Goal: Task Accomplishment & Management: Manage account settings

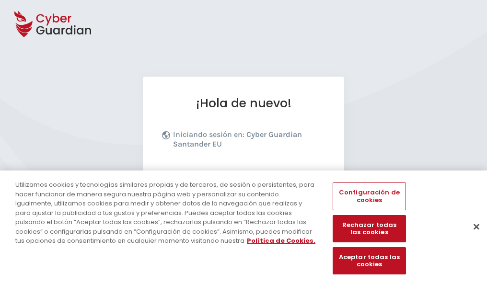
scroll to position [117, 0]
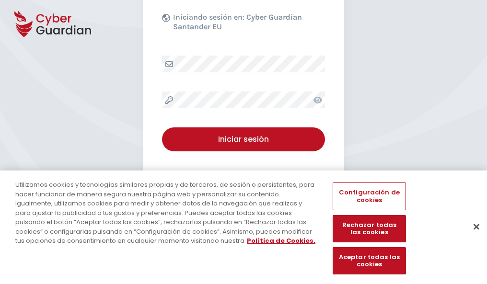
click at [472, 237] on button "Cerrar" at bounding box center [476, 226] width 21 height 21
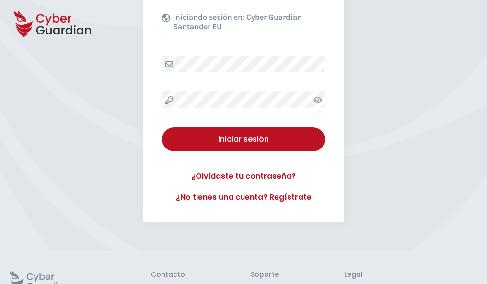
scroll to position [187, 0]
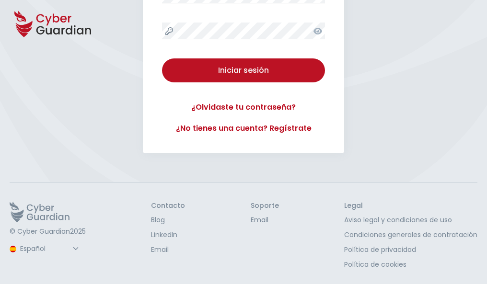
click at [162, 58] on button "Iniciar sesión" at bounding box center [243, 70] width 163 height 24
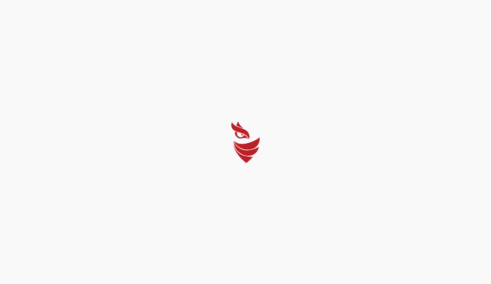
select select "English"
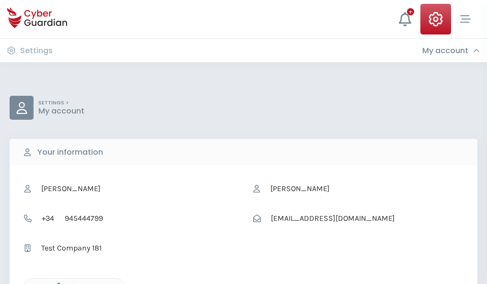
click at [56, 283] on icon "button" at bounding box center [56, 287] width 8 height 8
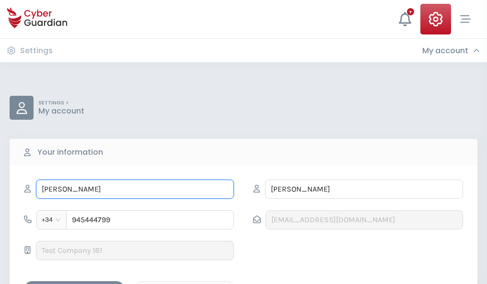
click at [135, 189] on input "PAULINA" at bounding box center [135, 189] width 198 height 19
type input "P"
type input "Jordana"
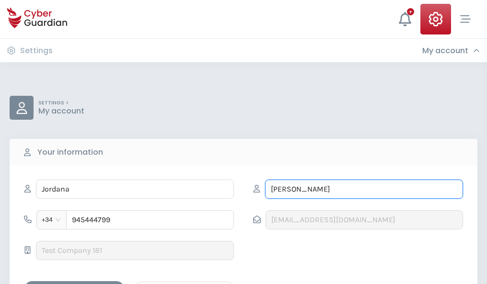
click at [364, 189] on input "LEÓN" at bounding box center [364, 189] width 198 height 19
type input "L"
type input "Benitez"
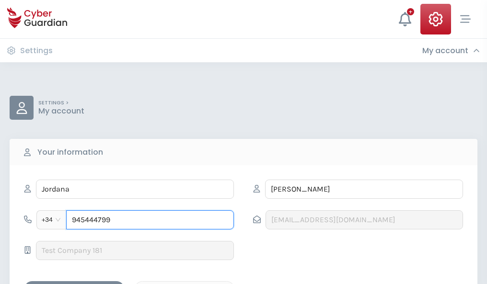
click at [150, 220] on input "945444799" at bounding box center [150, 219] width 168 height 19
type input "9"
type input "944105604"
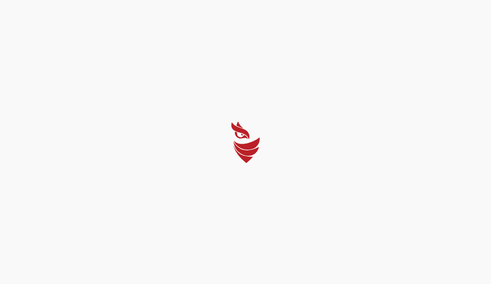
select select "English"
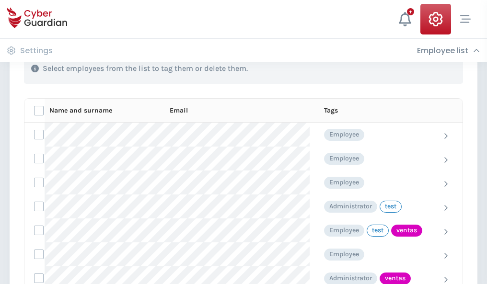
scroll to position [434, 0]
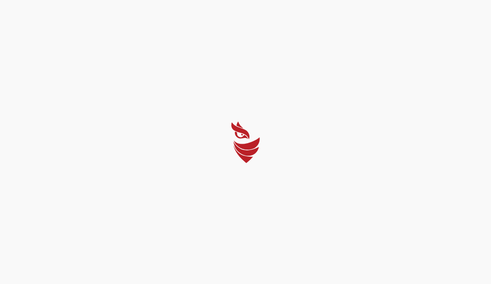
select select "English"
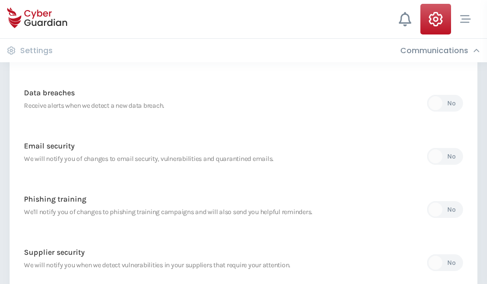
scroll to position [505, 0]
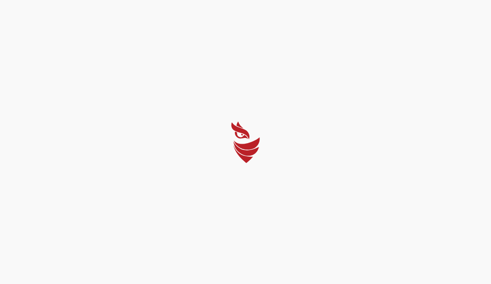
select select "English"
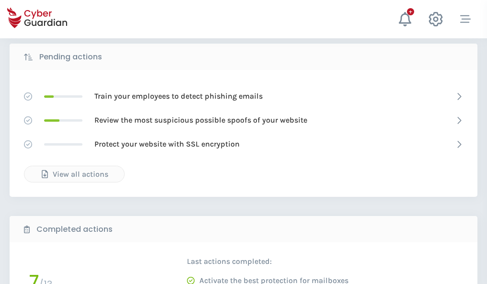
scroll to position [531, 0]
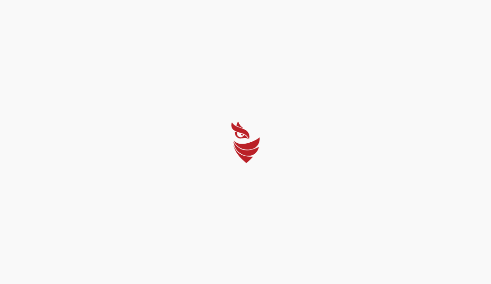
select select "English"
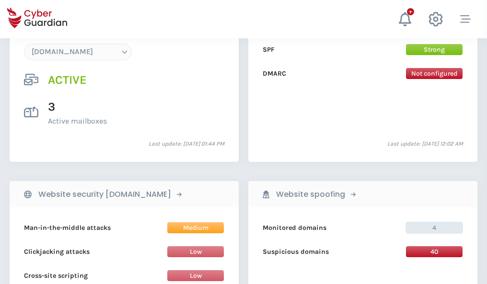
scroll to position [1021, 0]
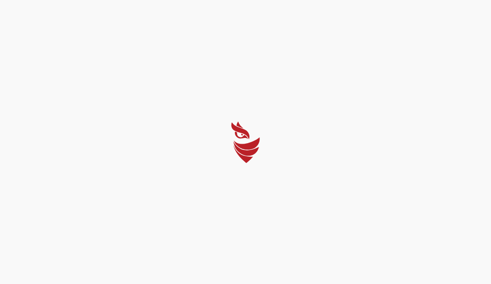
select select "English"
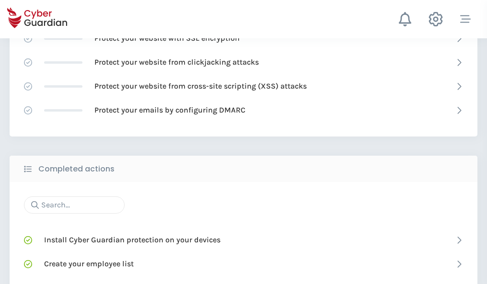
scroll to position [639, 0]
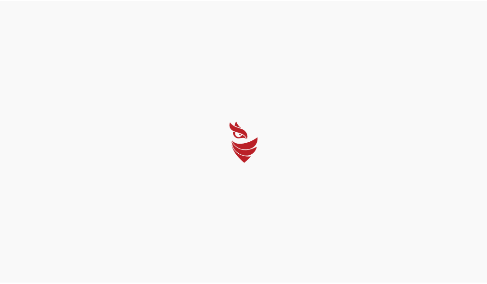
select select "English"
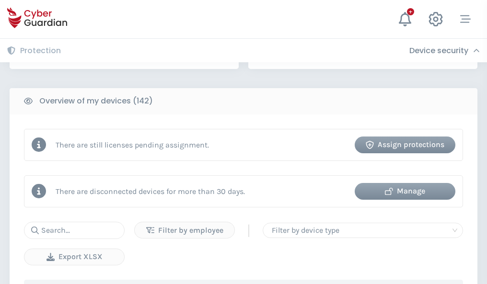
scroll to position [929, 0]
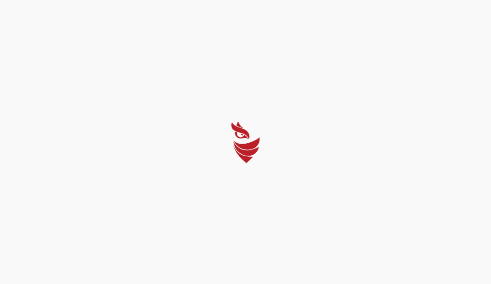
select select "English"
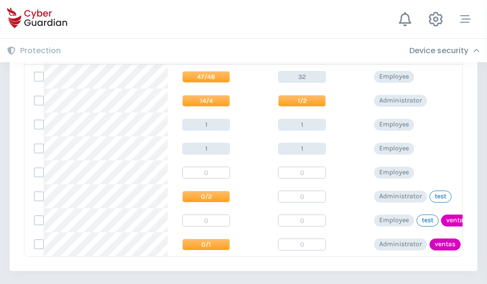
scroll to position [445, 0]
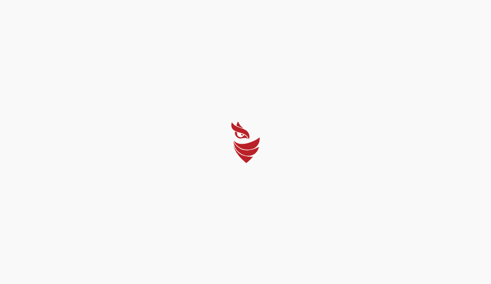
select select "English"
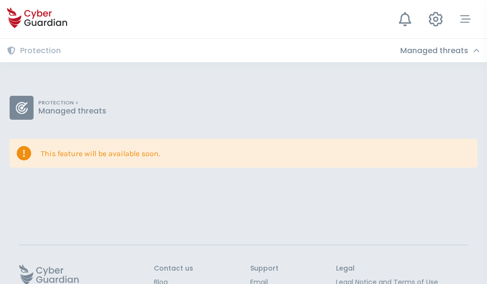
scroll to position [62, 0]
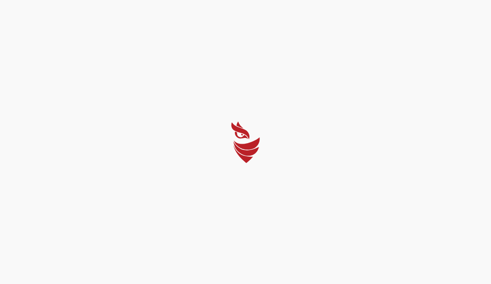
select select "English"
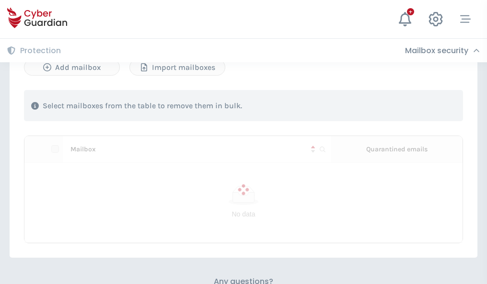
scroll to position [410, 0]
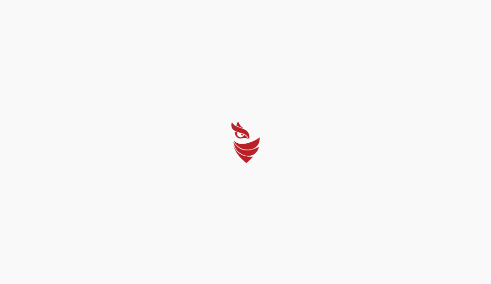
select select "English"
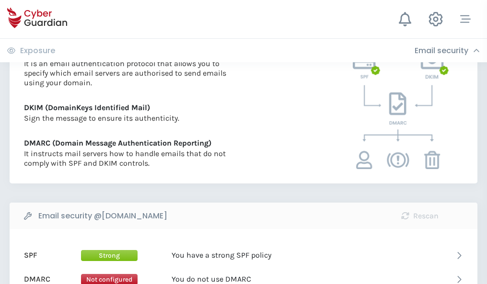
scroll to position [517, 0]
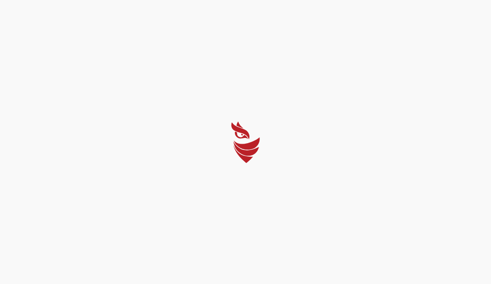
select select "English"
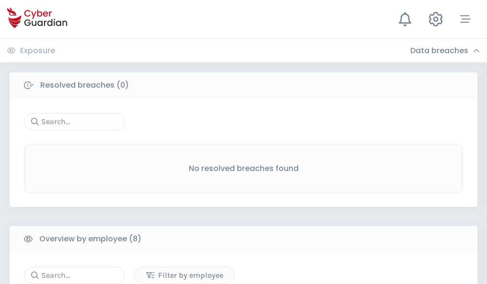
scroll to position [817, 0]
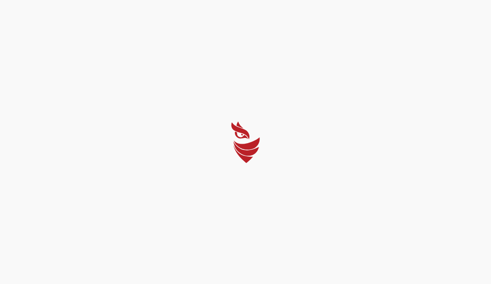
select select "English"
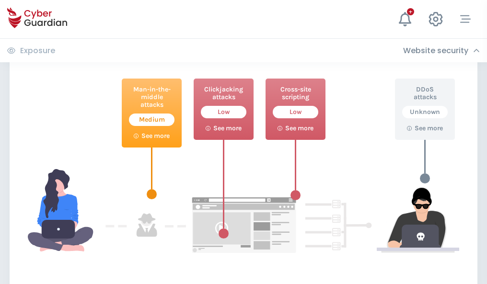
scroll to position [522, 0]
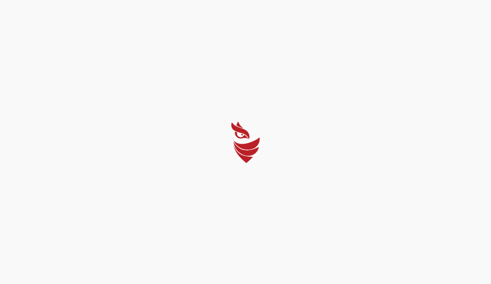
select select "English"
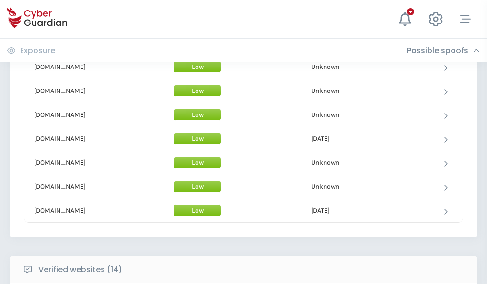
scroll to position [935, 0]
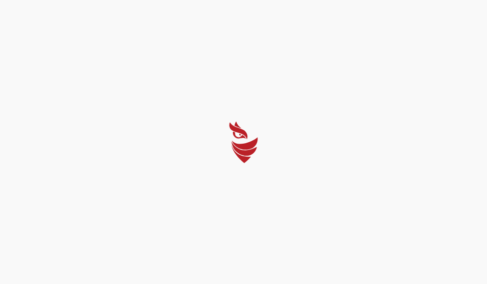
select select "English"
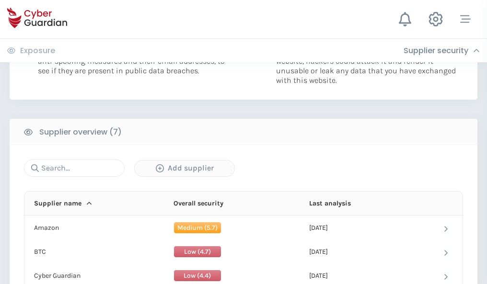
scroll to position [621, 0]
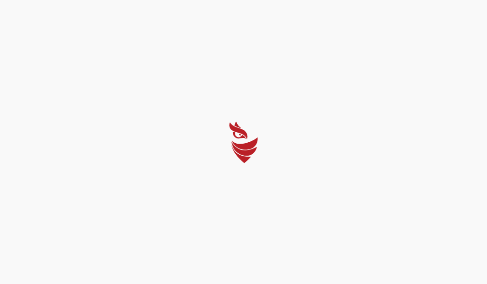
select select "English"
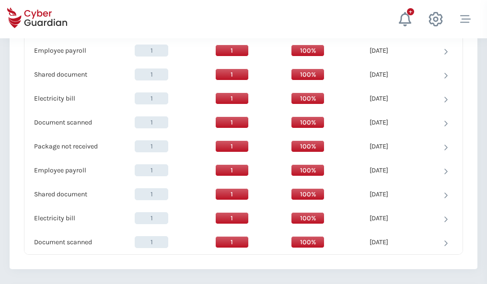
scroll to position [982, 0]
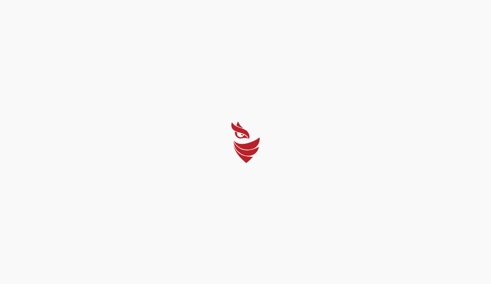
select select "English"
